Goal: Book appointment/travel/reservation

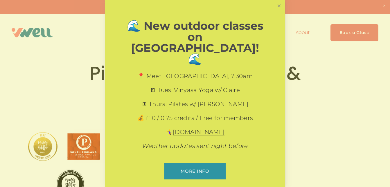
click at [276, 10] on link "Close" at bounding box center [279, 6] width 10 height 10
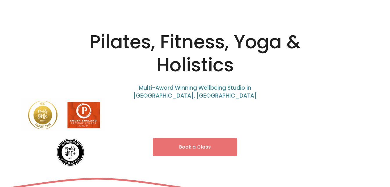
scroll to position [21, 0]
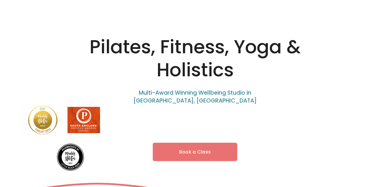
click at [201, 147] on link "Book a Class" at bounding box center [195, 151] width 85 height 18
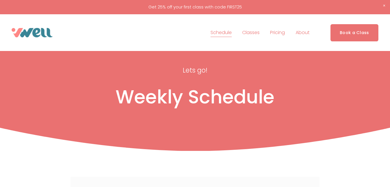
click at [0, 0] on span "Private Sessions" at bounding box center [0, 0] width 0 height 0
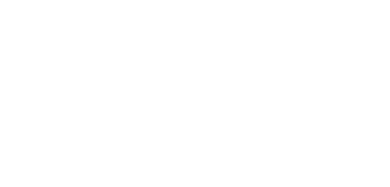
scroll to position [188, 0]
